Goal: Find specific page/section: Find specific page/section

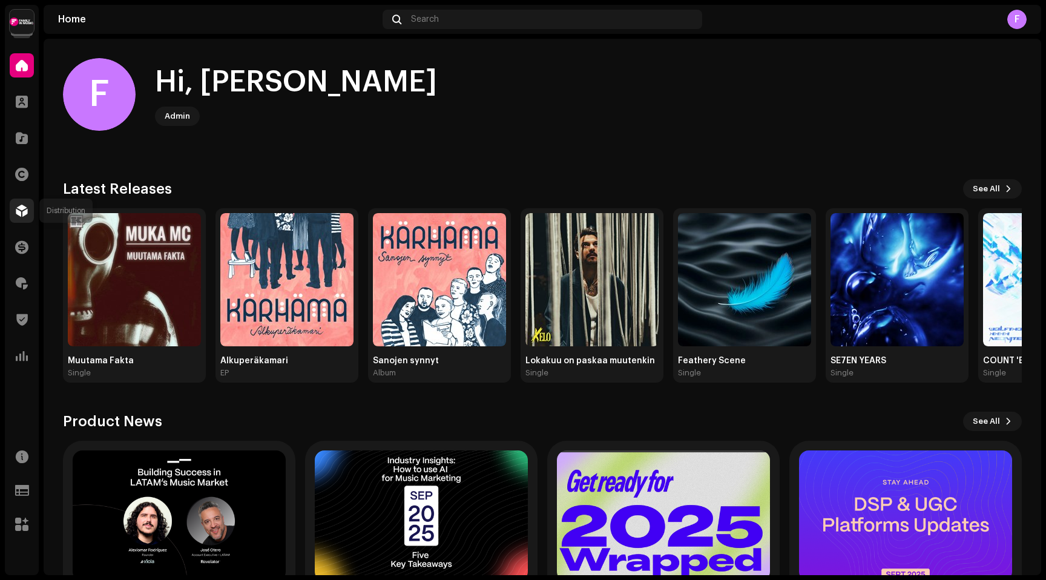
click at [23, 219] on div at bounding box center [22, 210] width 24 height 24
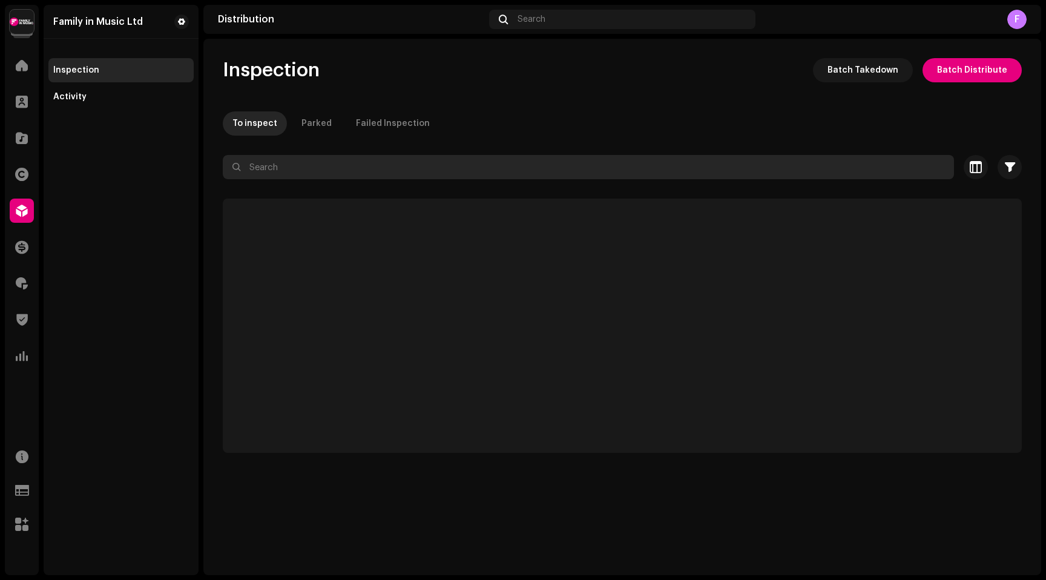
click at [275, 177] on input "text" at bounding box center [588, 167] width 731 height 24
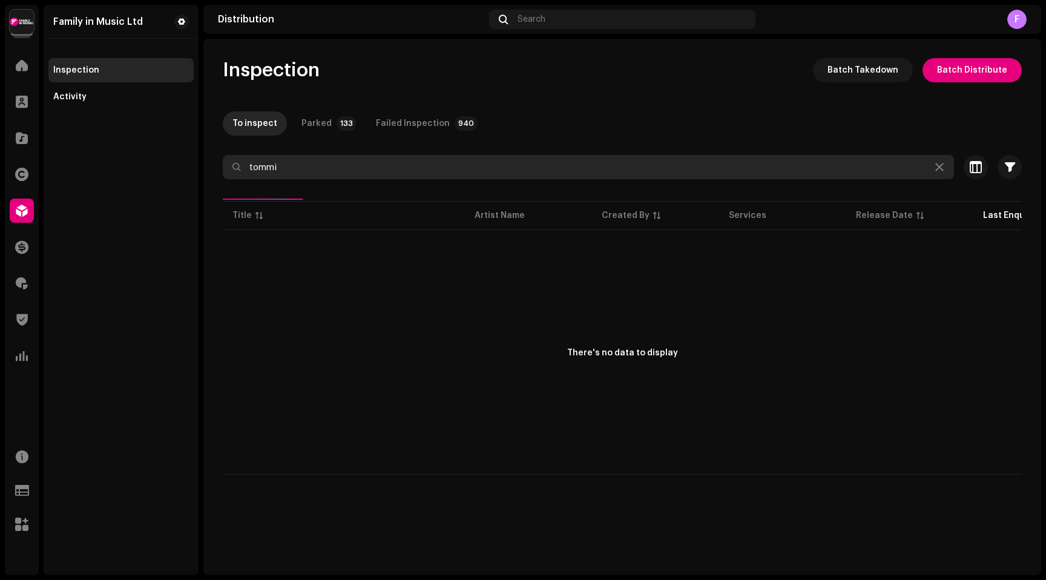
type input "tommi"
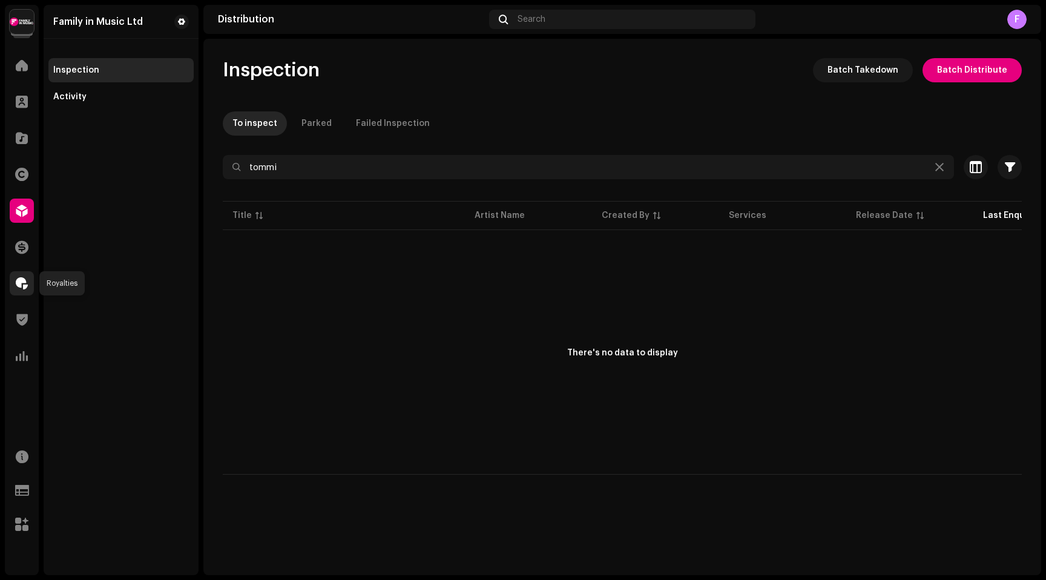
click at [25, 284] on span at bounding box center [22, 283] width 12 height 10
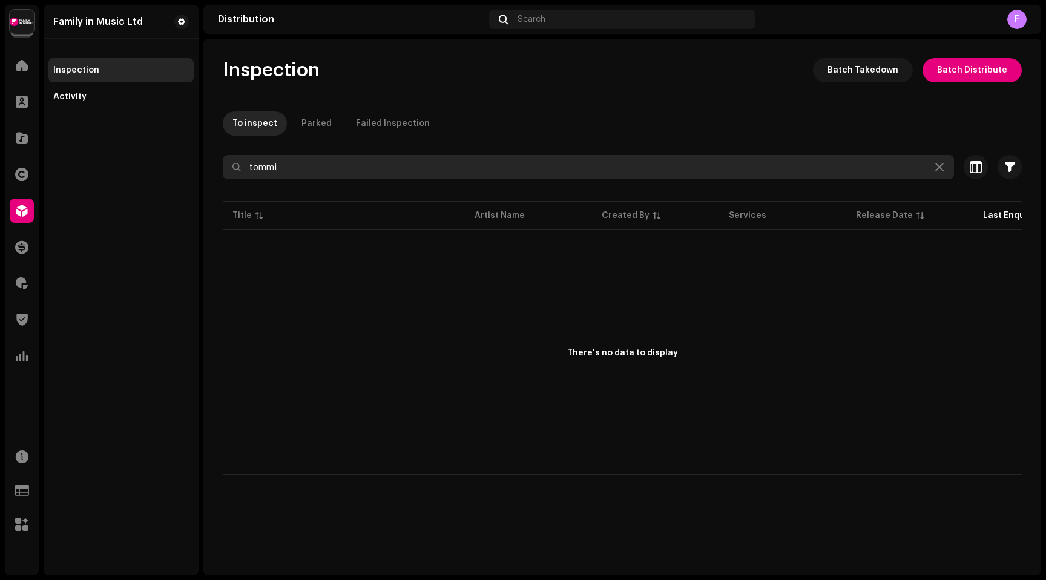
click at [295, 167] on input "tommi" at bounding box center [588, 167] width 731 height 24
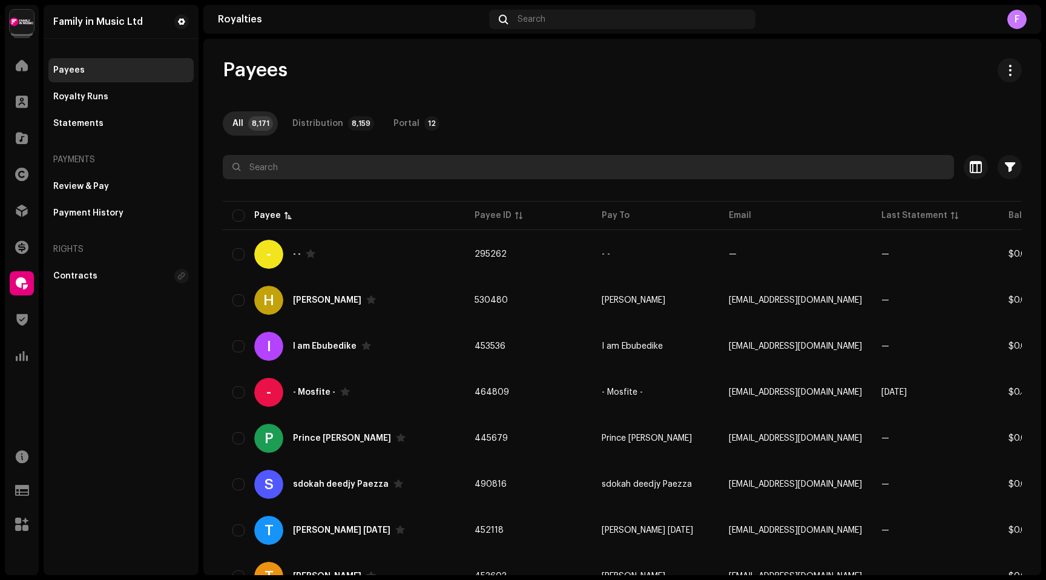
click at [290, 167] on input "text" at bounding box center [588, 167] width 731 height 24
type input "tommi"
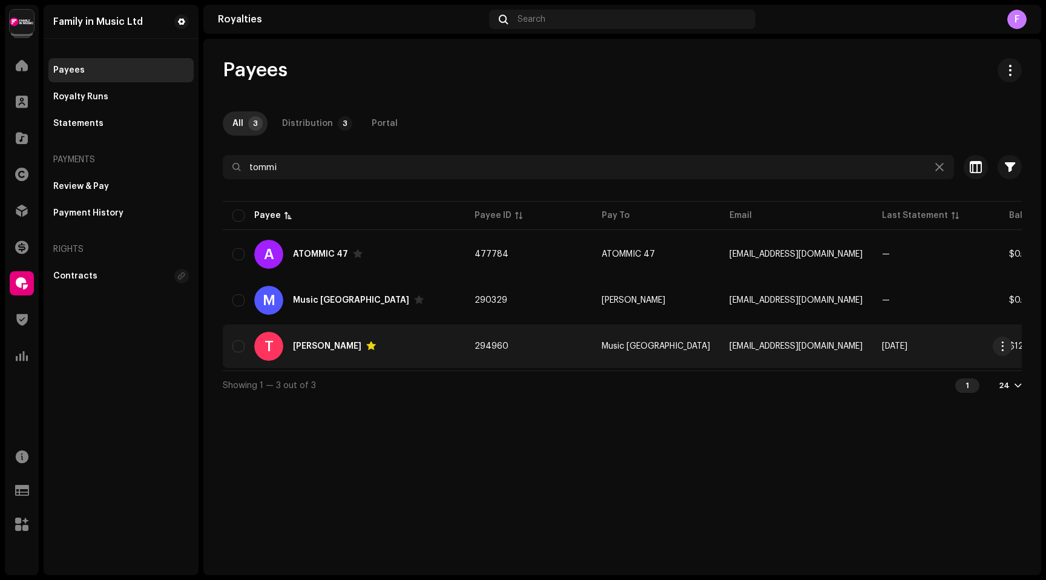
click at [335, 342] on div "[PERSON_NAME]" at bounding box center [327, 346] width 68 height 8
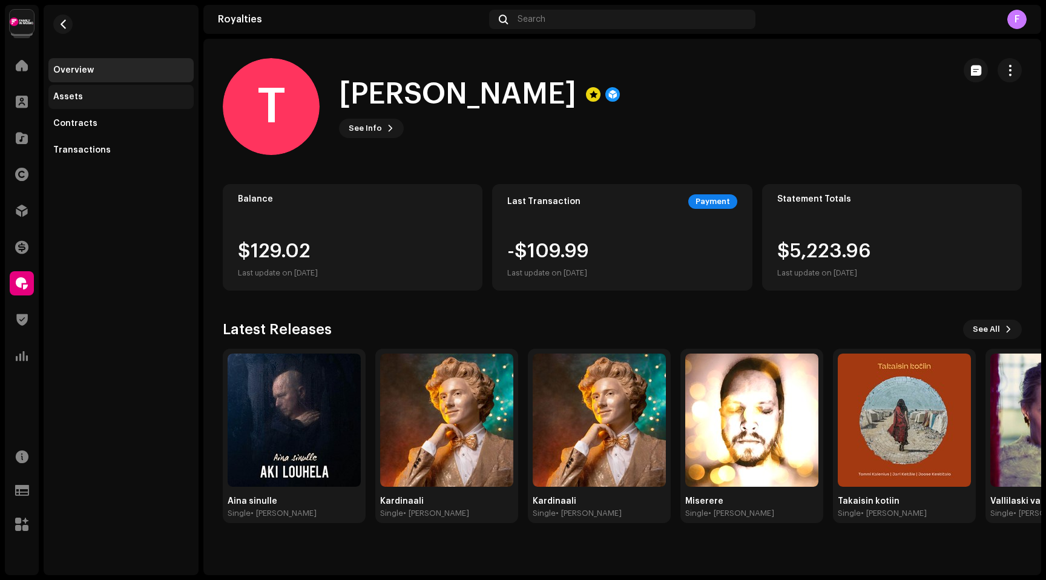
click at [72, 91] on div "Assets" at bounding box center [120, 97] width 145 height 24
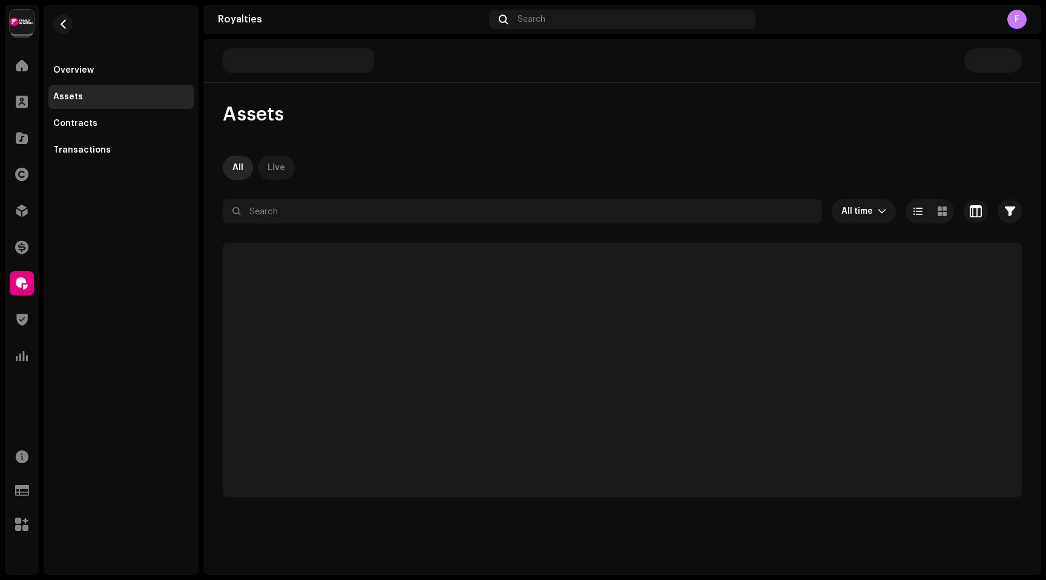
click at [273, 166] on div "Live" at bounding box center [276, 168] width 18 height 24
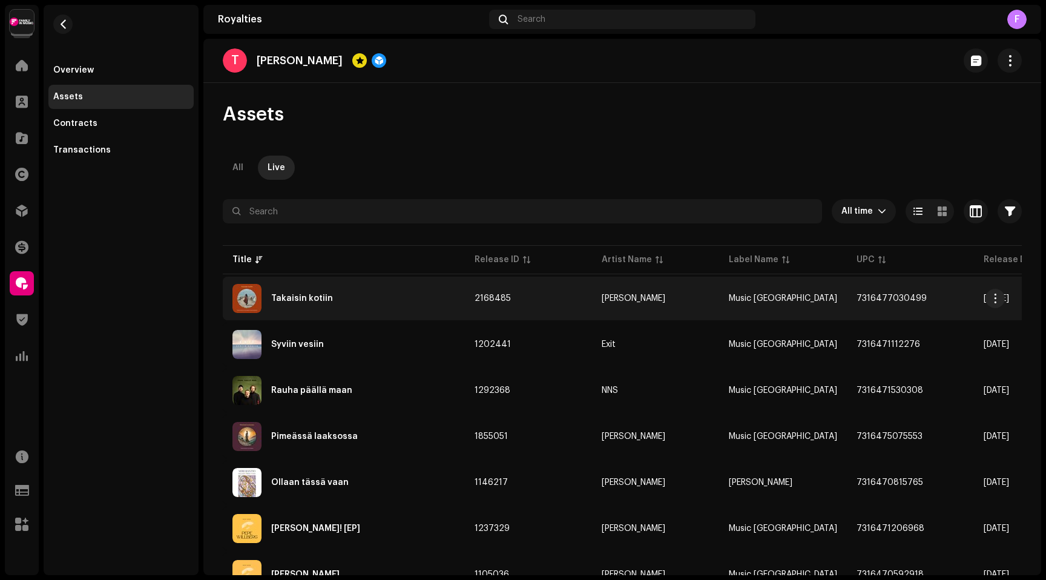
click at [302, 300] on div "Takaisin kotiin" at bounding box center [302, 298] width 62 height 8
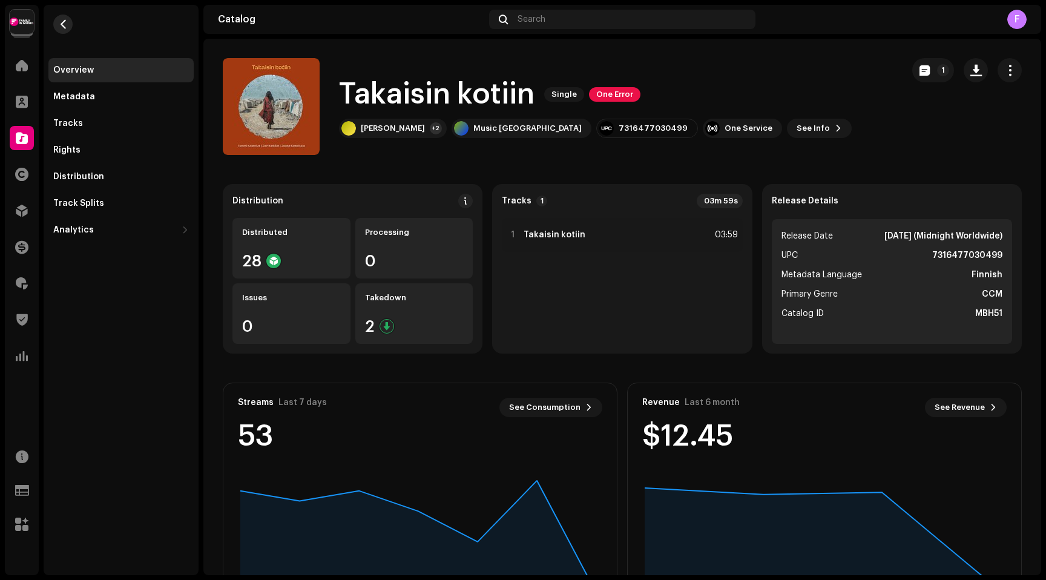
click at [63, 24] on span "button" at bounding box center [63, 24] width 9 height 10
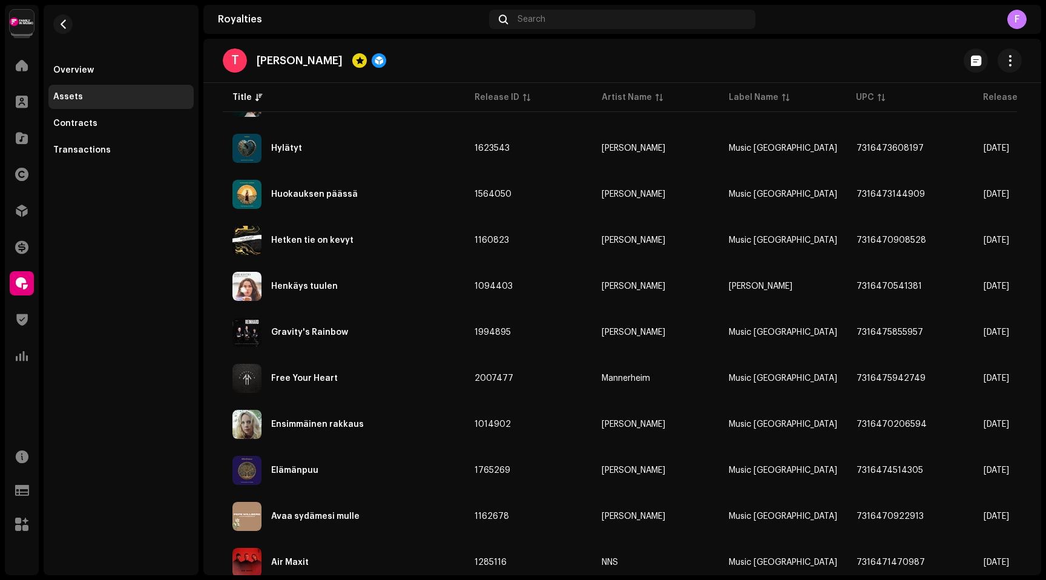
scroll to position [842, 0]
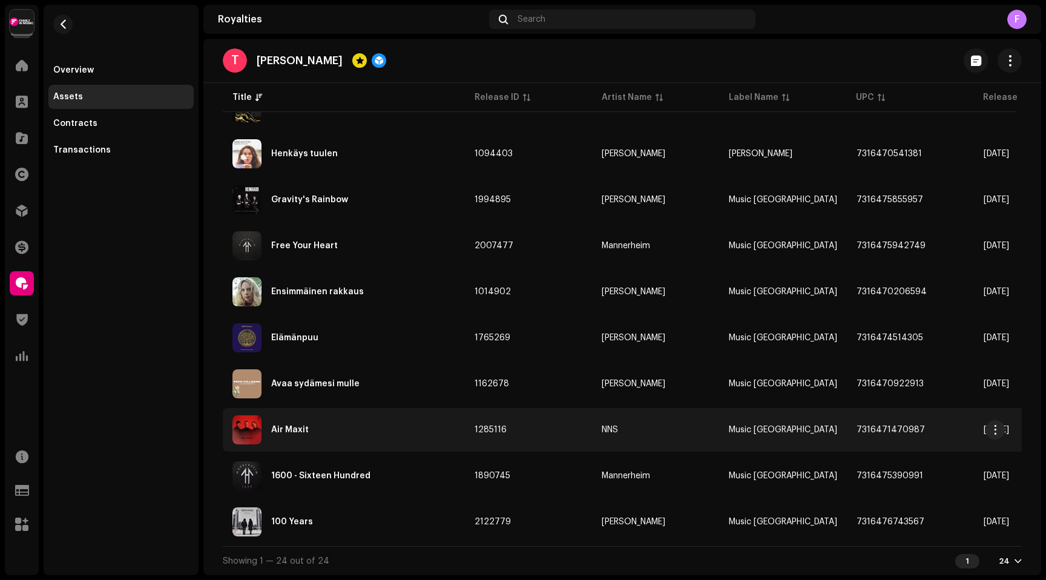
click at [298, 425] on div "Air Maxit" at bounding box center [290, 429] width 38 height 8
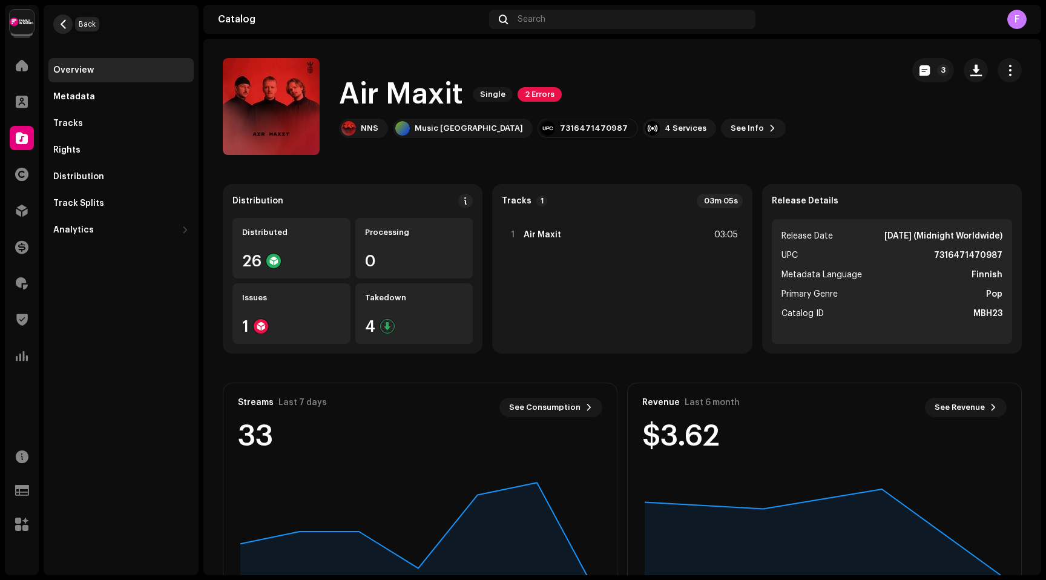
click at [60, 22] on span "button" at bounding box center [63, 24] width 9 height 10
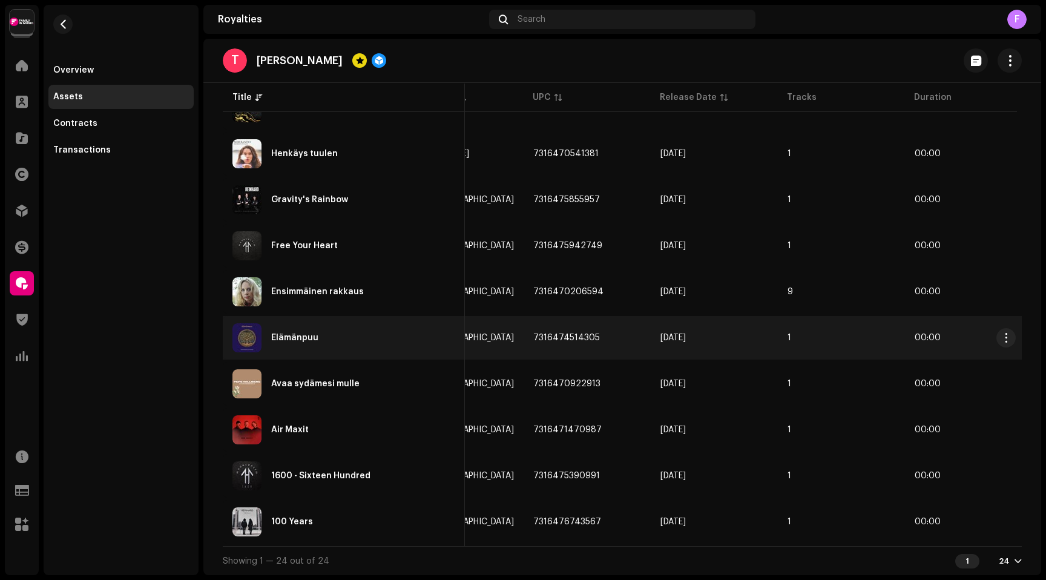
scroll to position [0, 338]
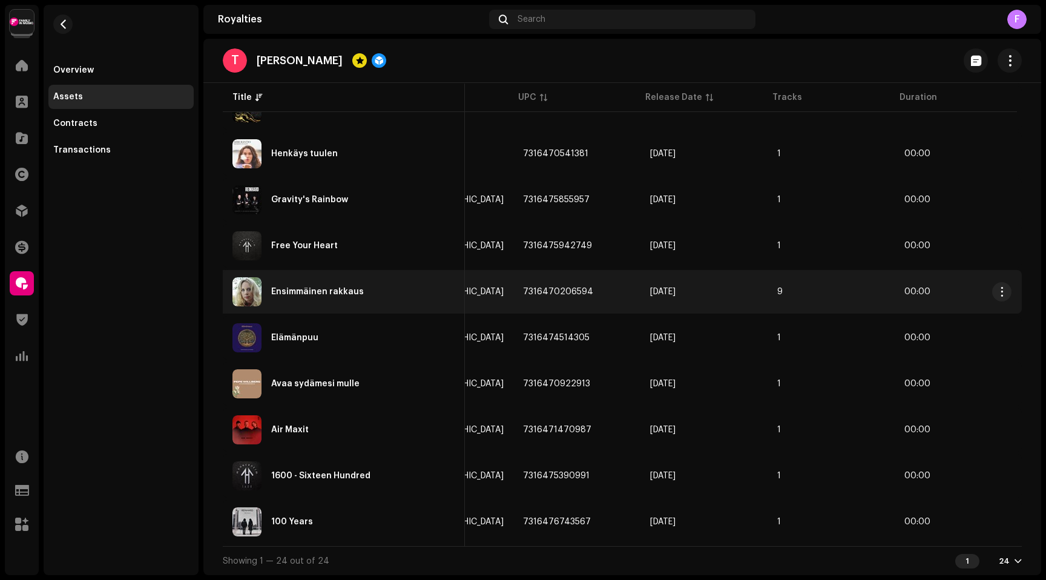
click at [310, 287] on div "Ensimmäinen rakkaus" at bounding box center [317, 291] width 93 height 8
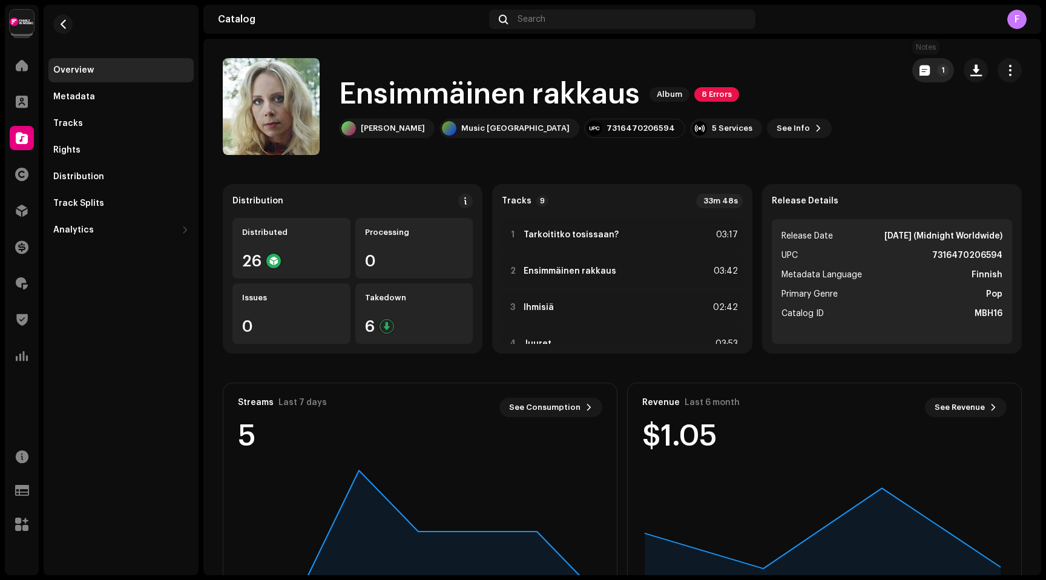
click at [937, 71] on p-badge "1" at bounding box center [943, 70] width 12 height 12
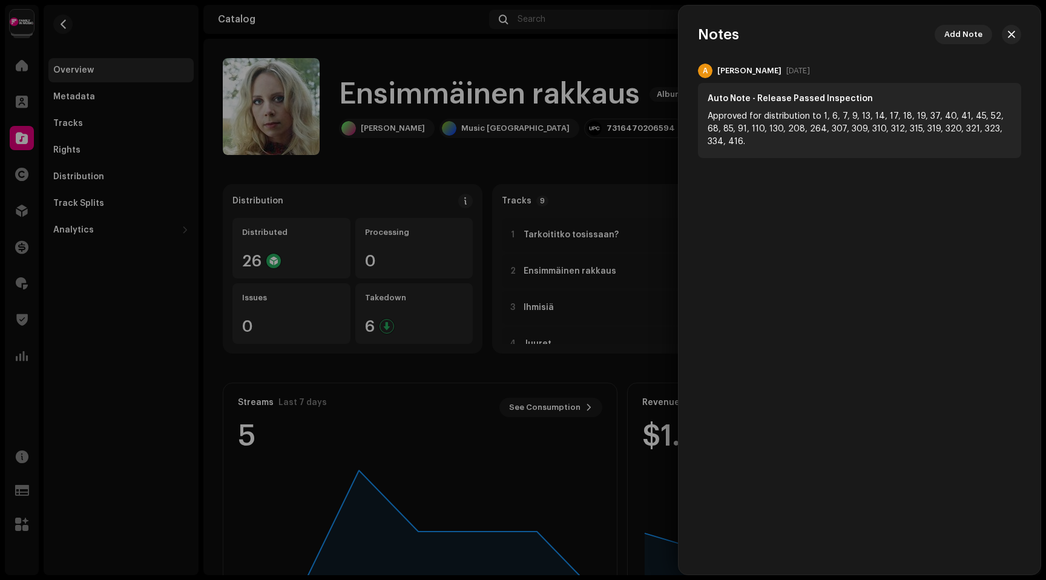
click at [564, 71] on div at bounding box center [523, 290] width 1046 height 580
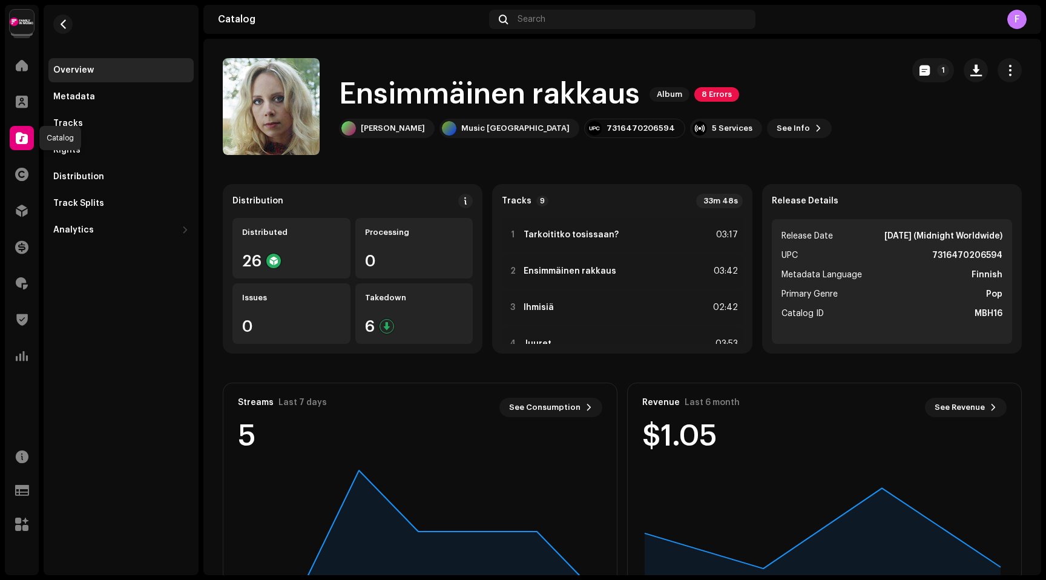
click at [25, 133] on span at bounding box center [22, 138] width 12 height 10
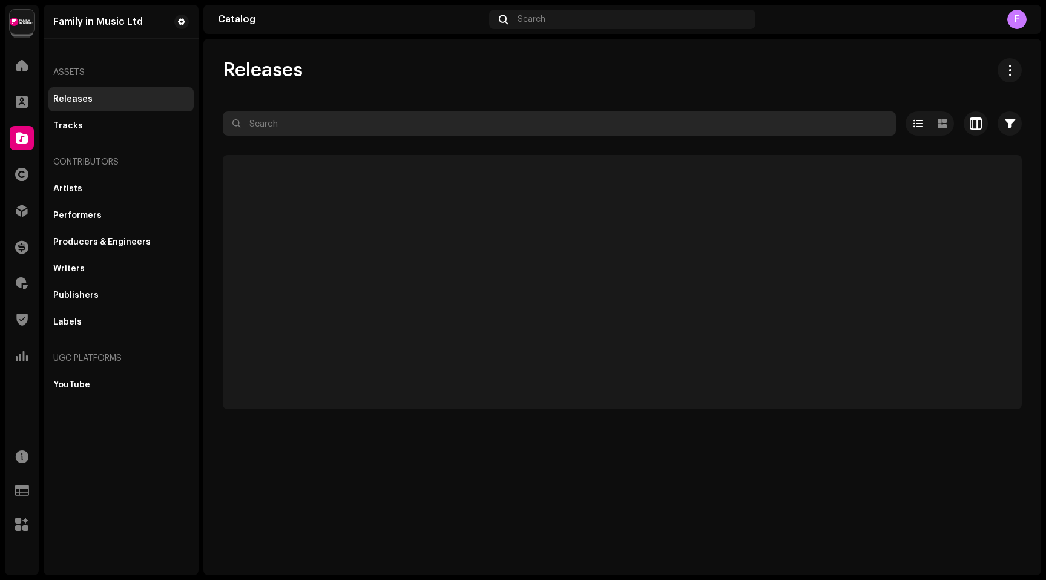
click at [322, 119] on input "text" at bounding box center [559, 123] width 673 height 24
paste input "Sateessa Tanssimaan"
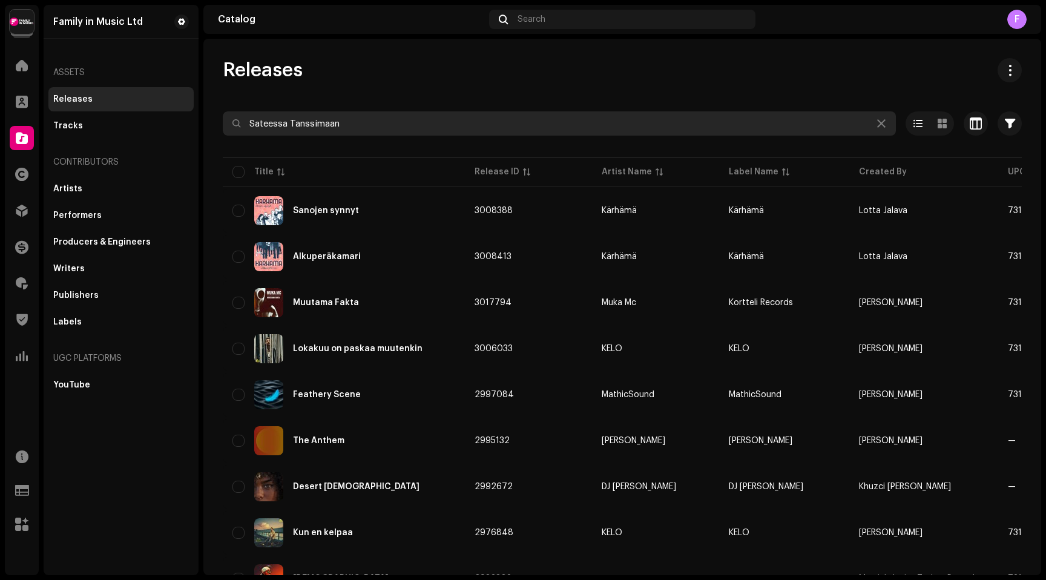
type input "Sateessa Tanssimaan"
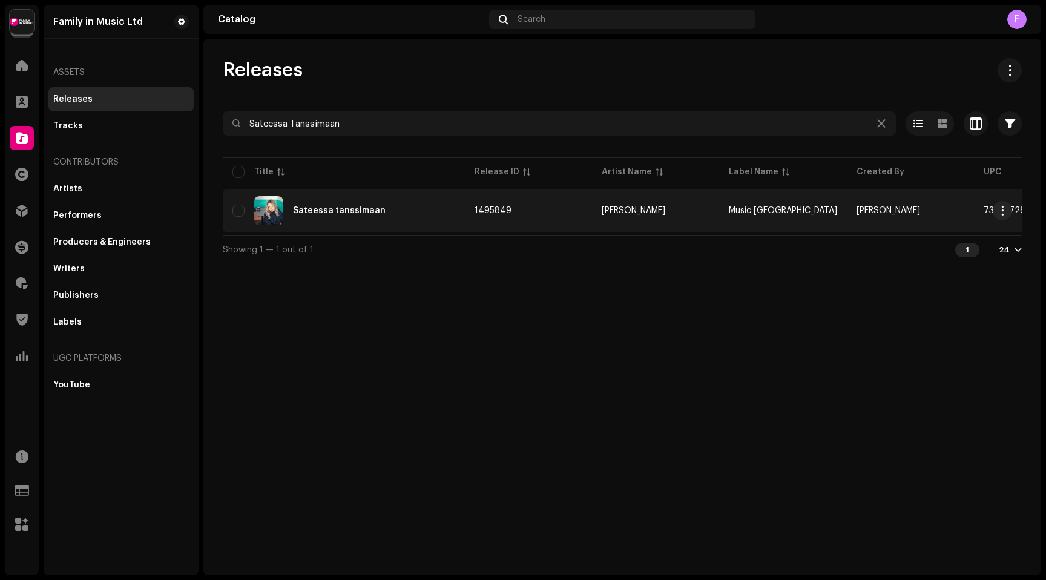
click at [324, 208] on div "Sateessa tanssimaan" at bounding box center [339, 210] width 93 height 8
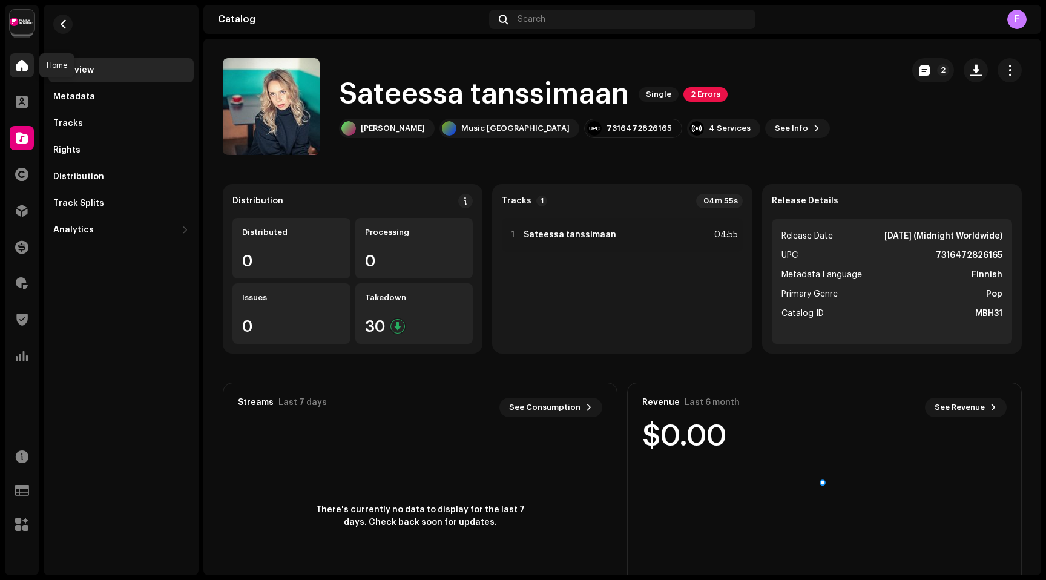
click at [20, 69] on span at bounding box center [22, 66] width 12 height 10
